Goal: Information Seeking & Learning: Find specific fact

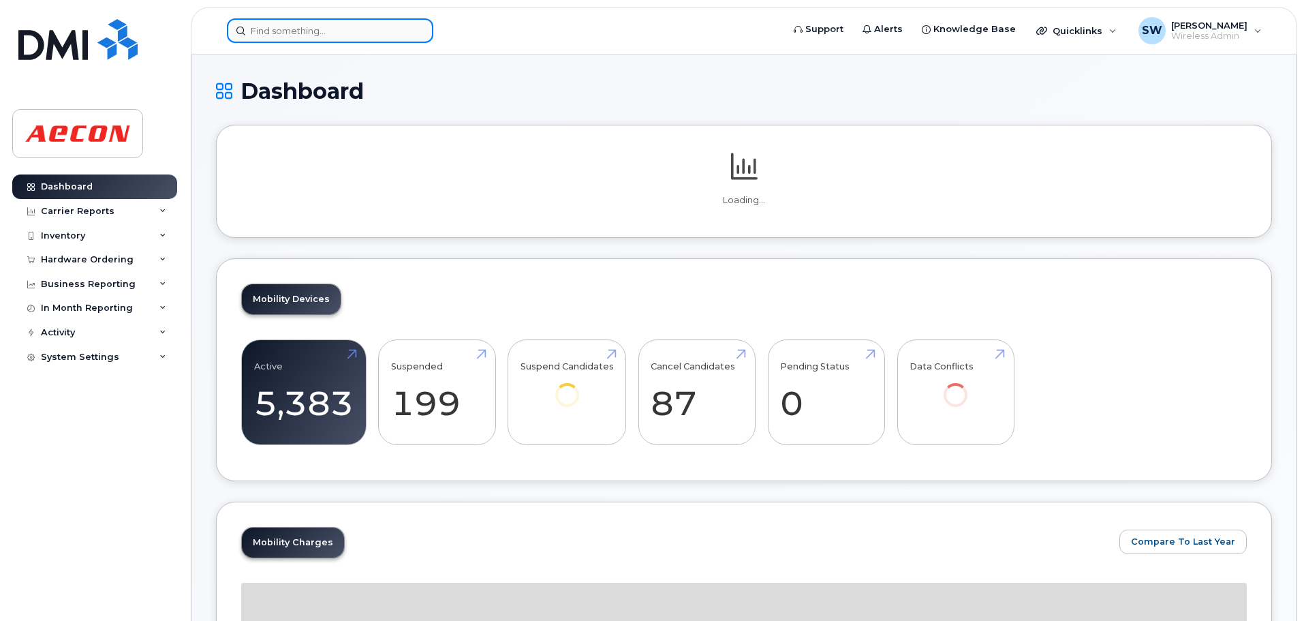
click at [293, 26] on input at bounding box center [330, 30] width 207 height 25
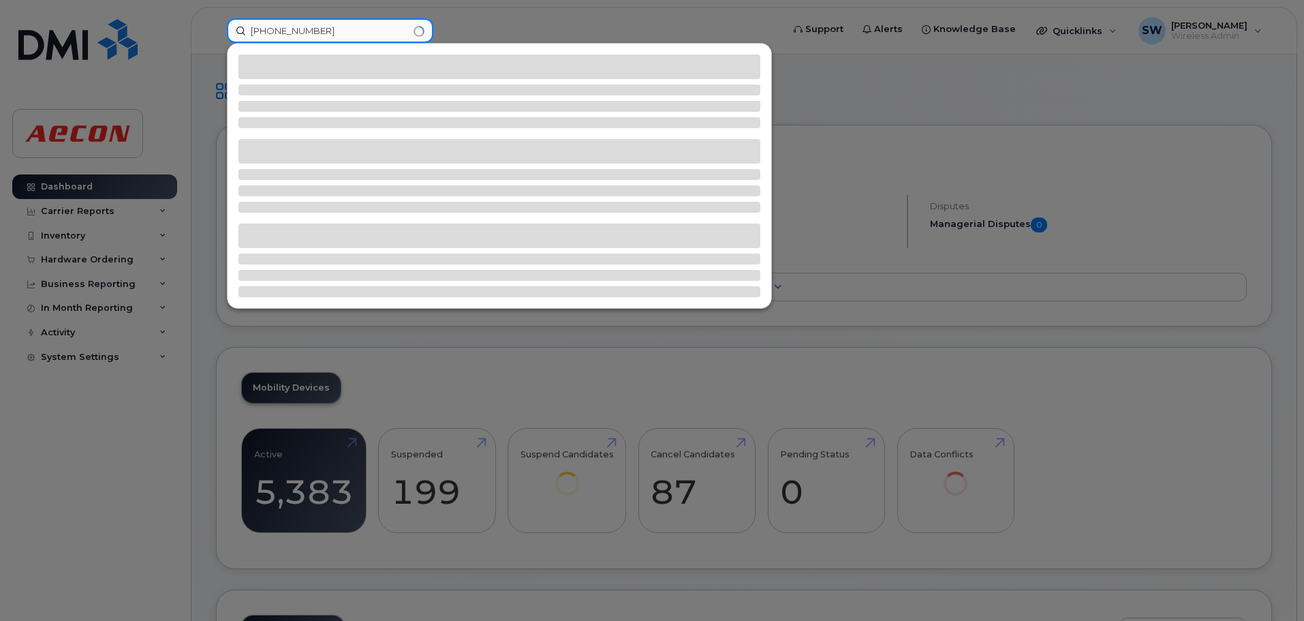
type input "647-221-8667"
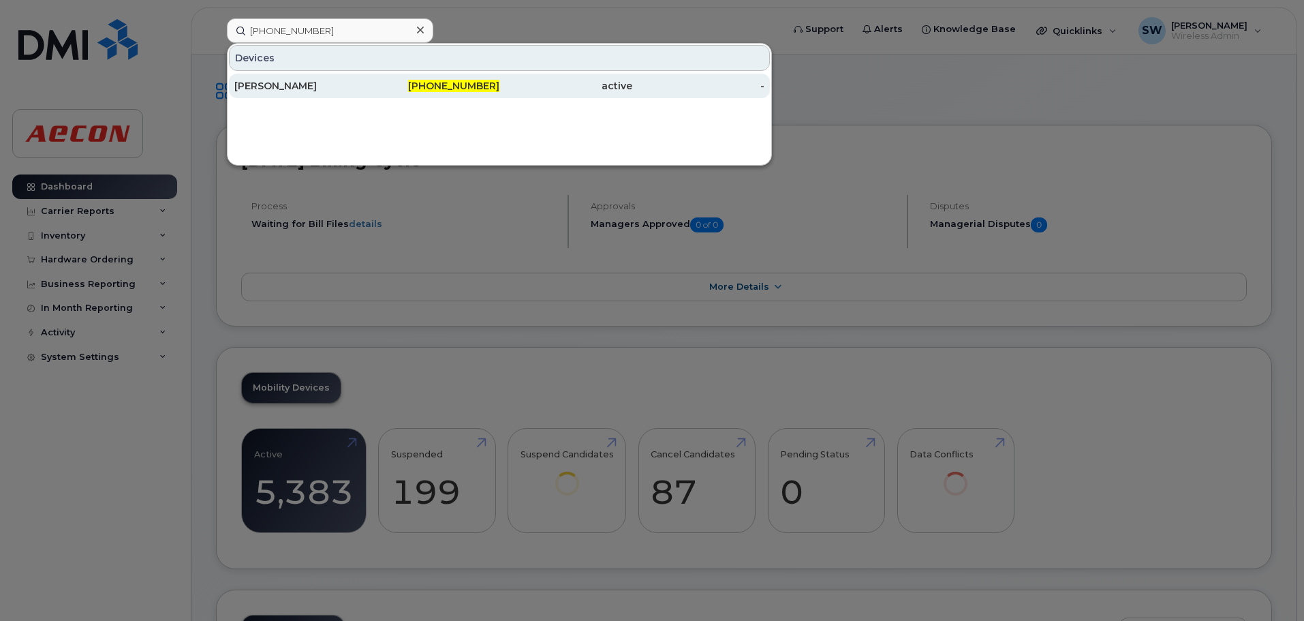
click at [441, 86] on span "647-221-8667" at bounding box center [453, 86] width 91 height 12
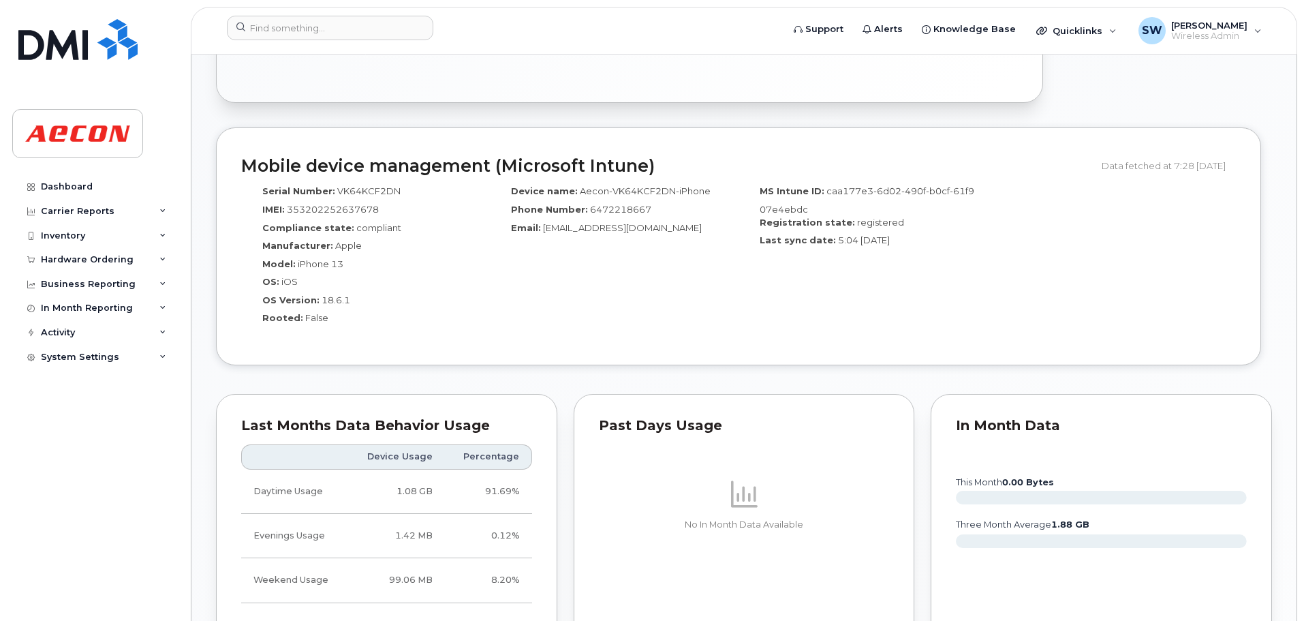
scroll to position [1022, 0]
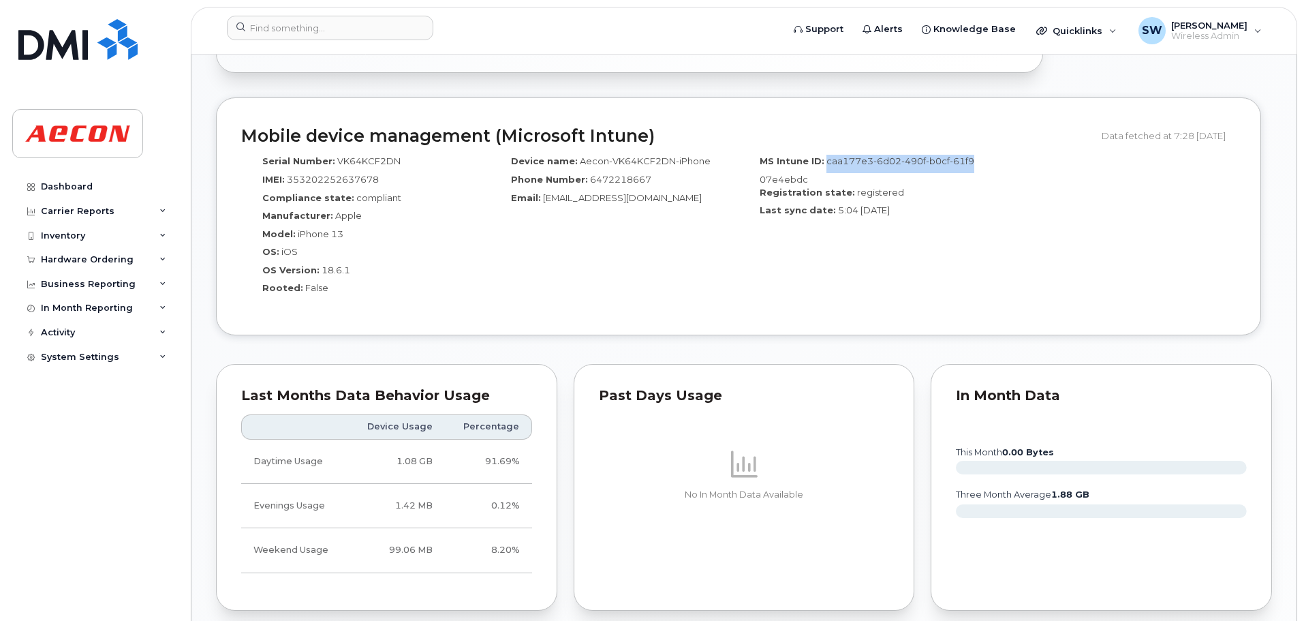
drag, startPoint x: 825, startPoint y: 162, endPoint x: 990, endPoint y: 162, distance: 164.9
click at [990, 162] on div "Serial Number: VK64KCF2DN IMEI: [TECHNICAL_ID] Compliance state: compliant Manu…" at bounding box center [738, 230] width 995 height 162
click at [808, 180] on div "MS Intune ID: caa177e3-6d02-490f-b0cf-61f907e4ebdc" at bounding box center [863, 170] width 228 height 31
drag, startPoint x: 827, startPoint y: 177, endPoint x: 821, endPoint y: 157, distance: 20.7
click at [821, 157] on div "MS Intune ID: caa177e3-6d02-490f-b0cf-61f907e4ebdc" at bounding box center [863, 170] width 228 height 31
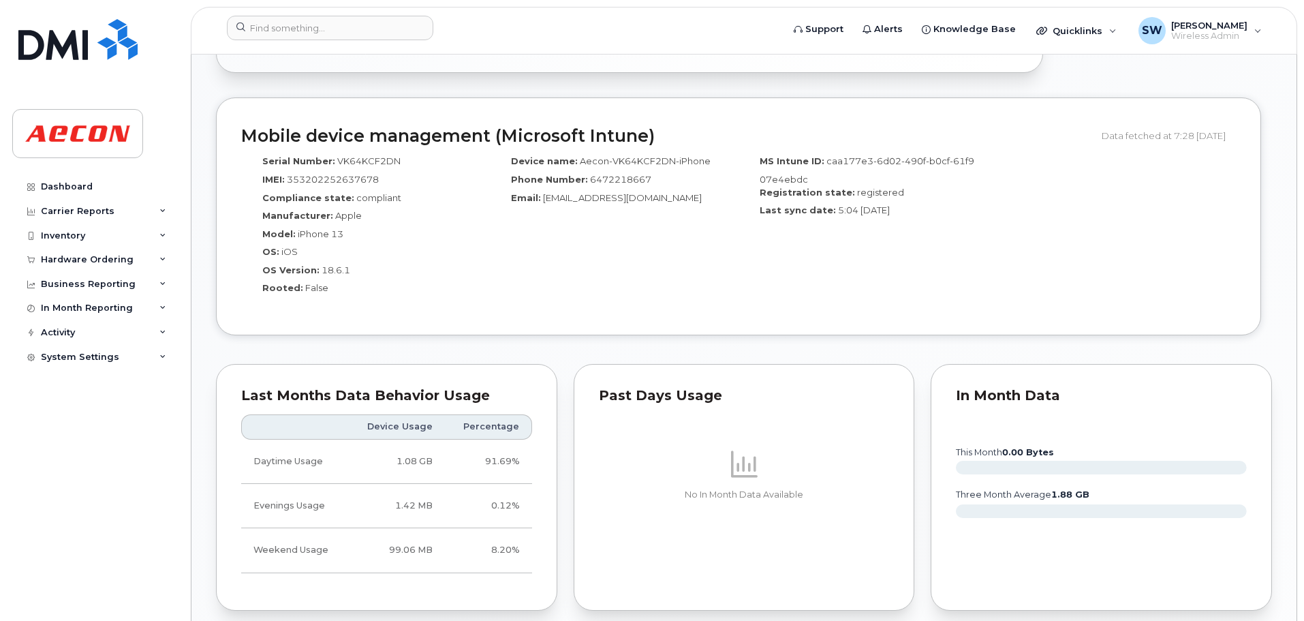
click at [722, 241] on div "Device name: Aecon-VK64KCF2DN-iPhone Phone Number: [PHONE_NUMBER] Email: [EMAIL…" at bounding box center [614, 230] width 249 height 162
